Goal: Transaction & Acquisition: Purchase product/service

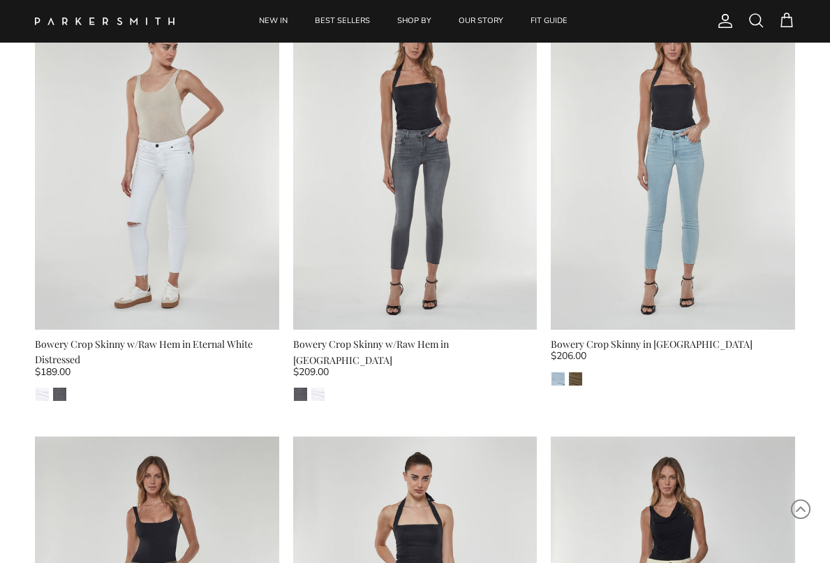
scroll to position [2702, 0]
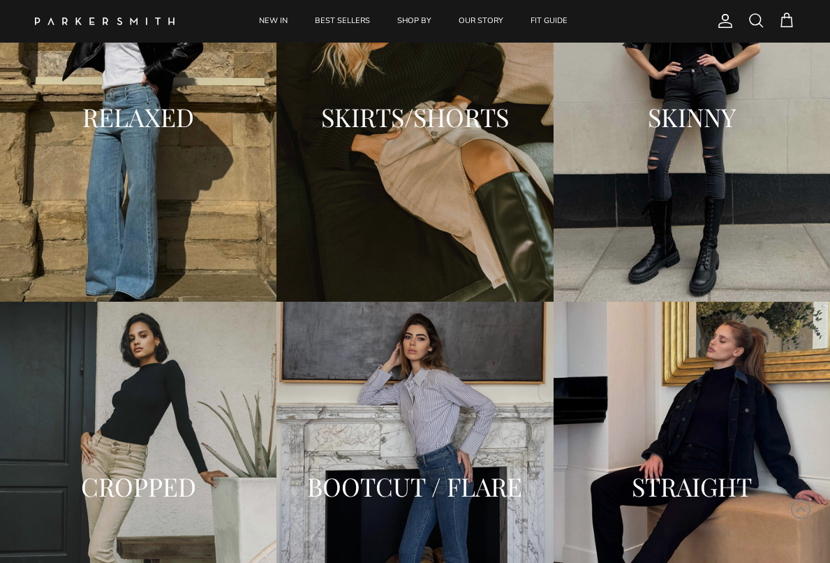
scroll to position [1581, 0]
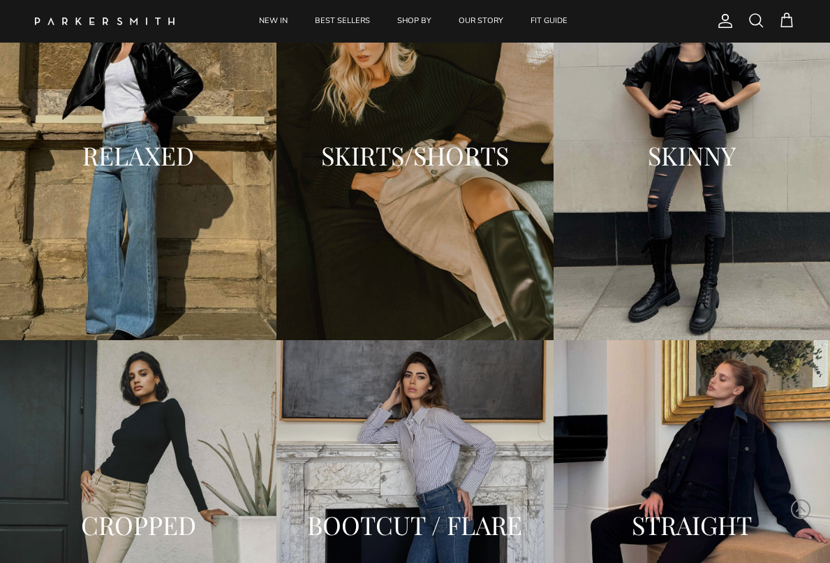
click at [684, 161] on h2 "SKINNY" at bounding box center [692, 156] width 249 height 28
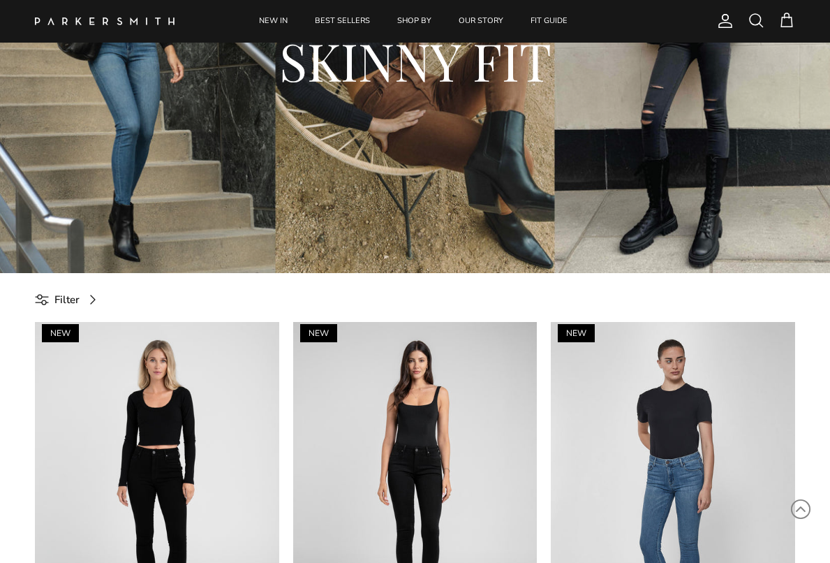
scroll to position [215, 0]
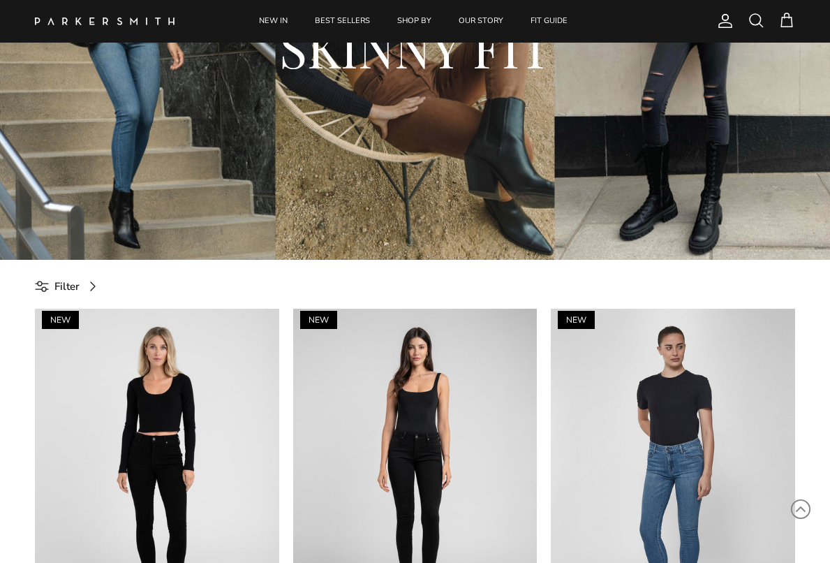
click at [60, 286] on span "Filter" at bounding box center [66, 286] width 25 height 17
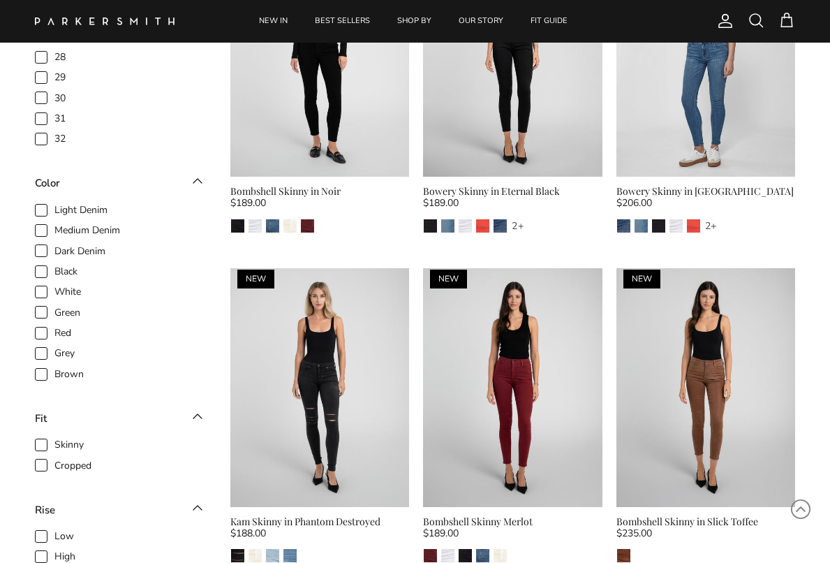
scroll to position [588, 0]
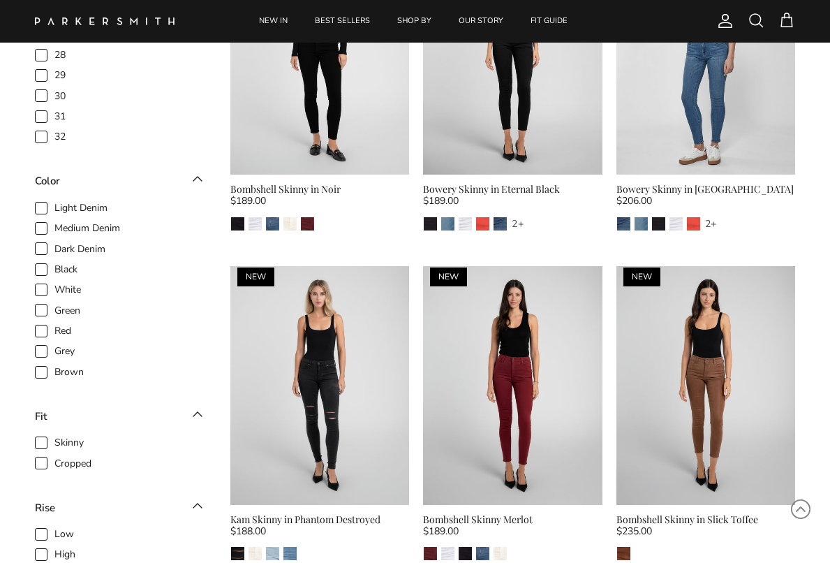
click at [54, 309] on span "Green" at bounding box center [67, 311] width 26 height 14
click at [54, 304] on input "Green" at bounding box center [54, 302] width 1 height 1
checkbox input "true"
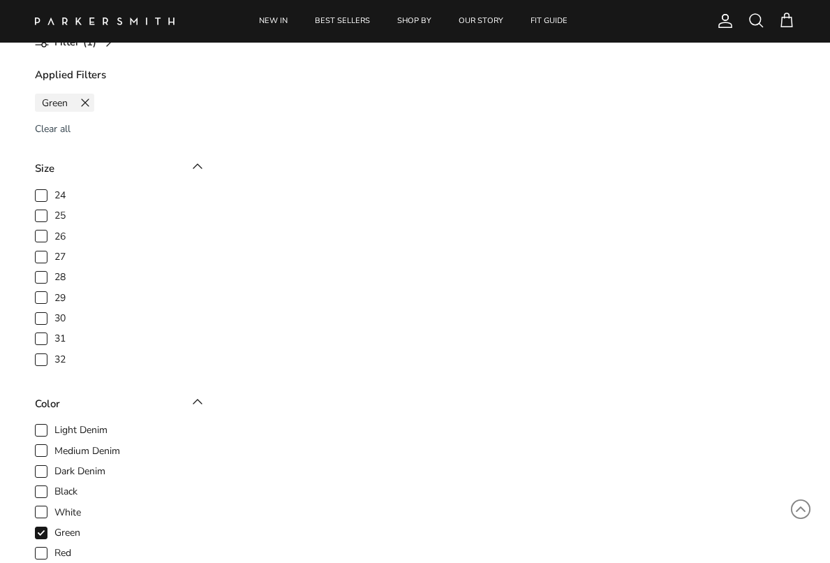
scroll to position [443, 0]
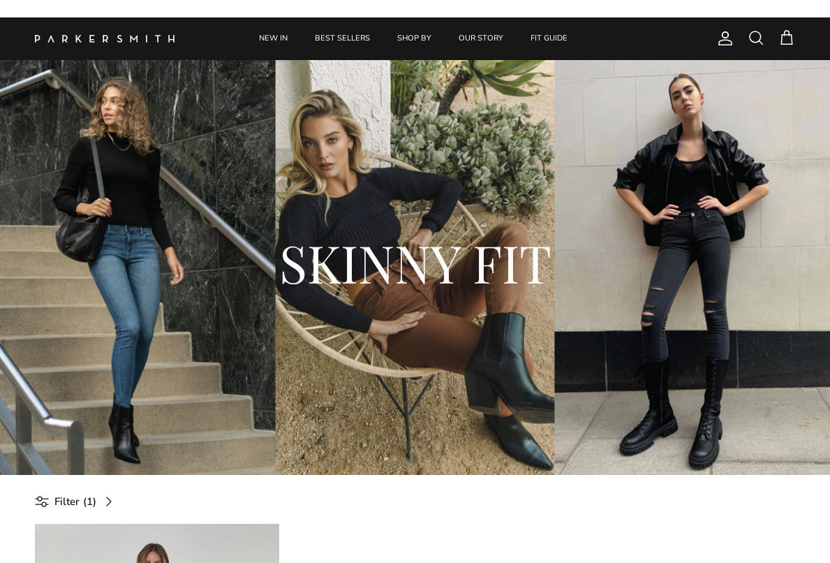
scroll to position [443, 0]
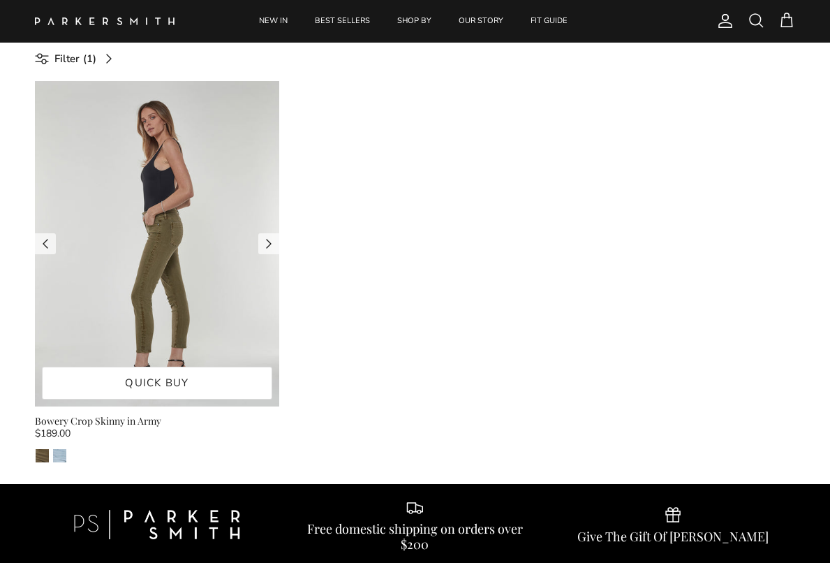
click at [156, 246] on img at bounding box center [157, 243] width 244 height 325
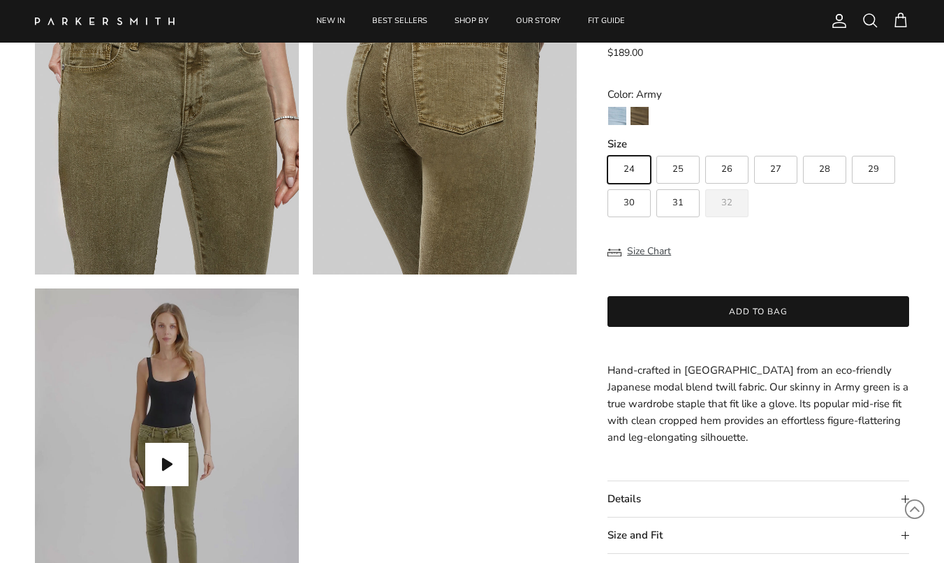
scroll to position [954, 0]
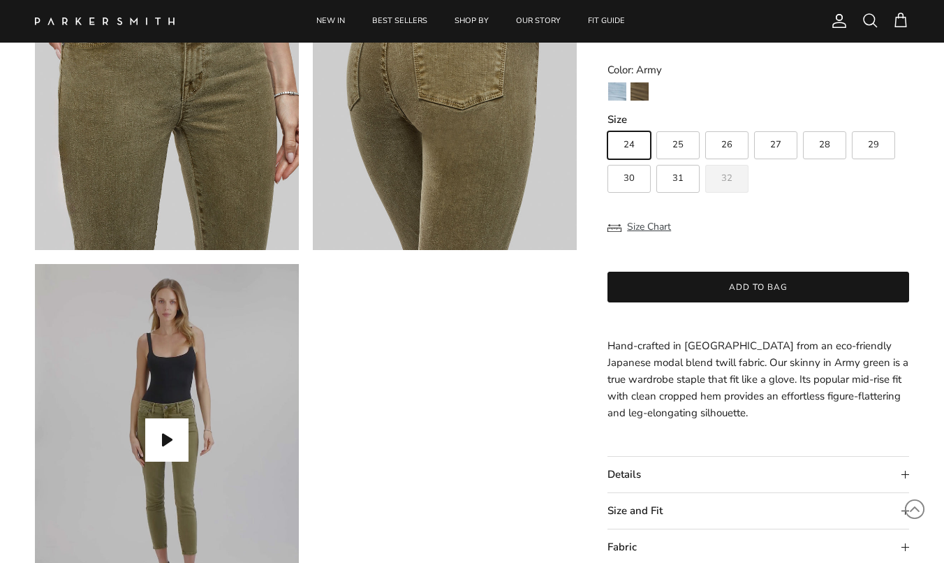
click at [829, 474] on summary "Details" at bounding box center [758, 475] width 302 height 36
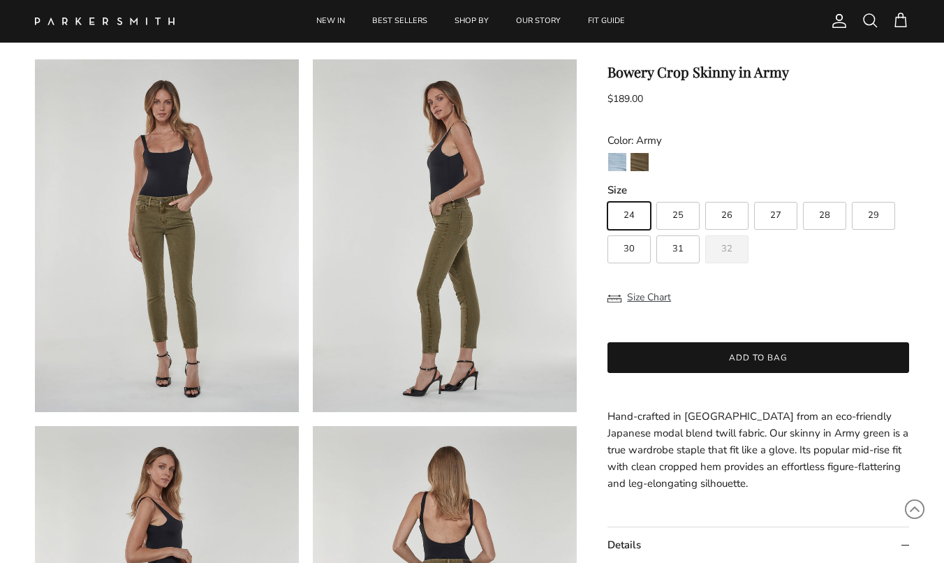
scroll to position [0, 0]
